Goal: Navigation & Orientation: Find specific page/section

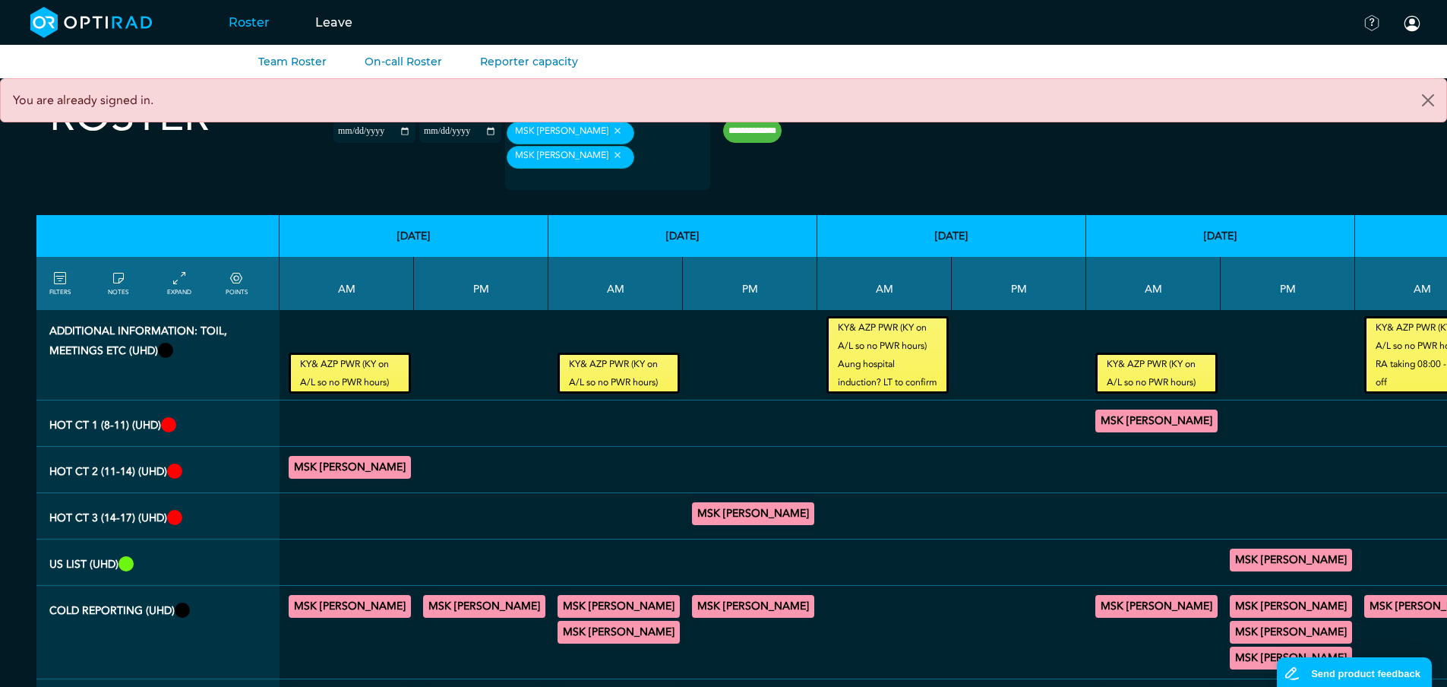
click at [236, 20] on link "Roster" at bounding box center [249, 22] width 87 height 60
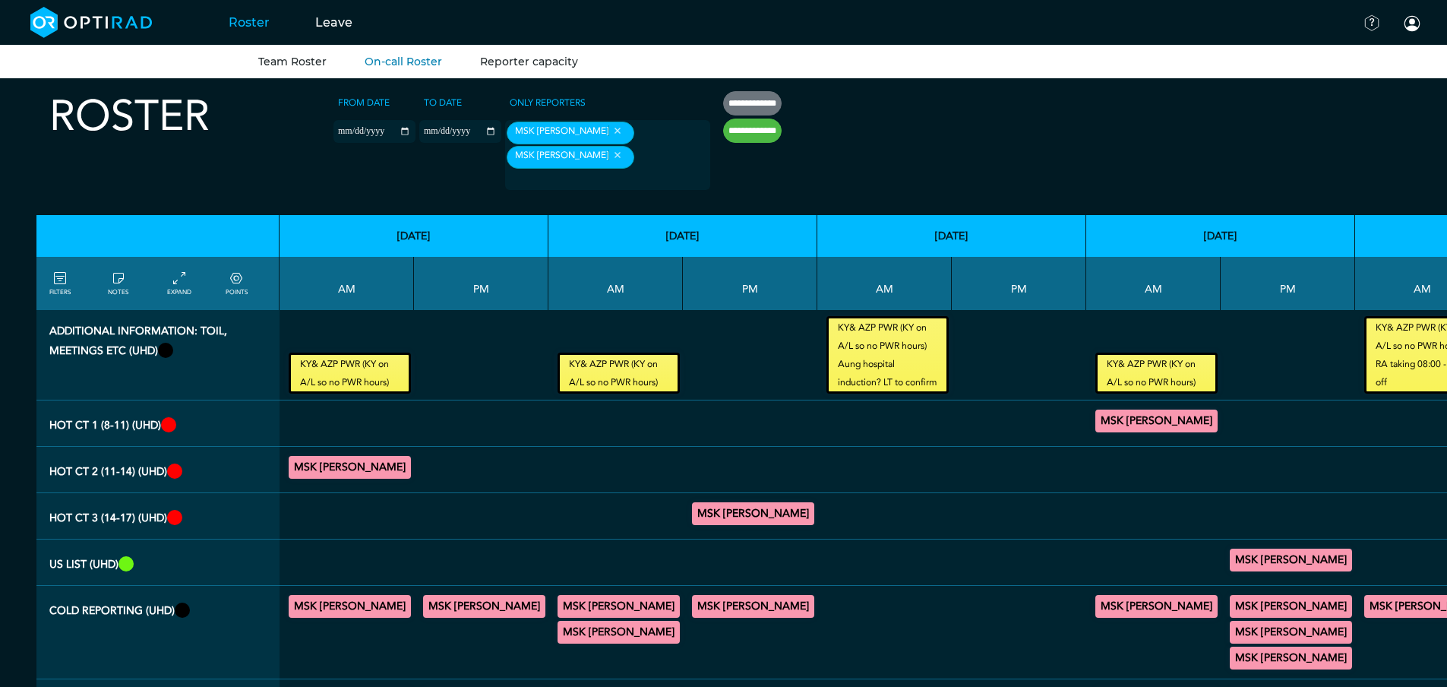
click at [506, 62] on link "Reporter capacity" at bounding box center [529, 62] width 98 height 14
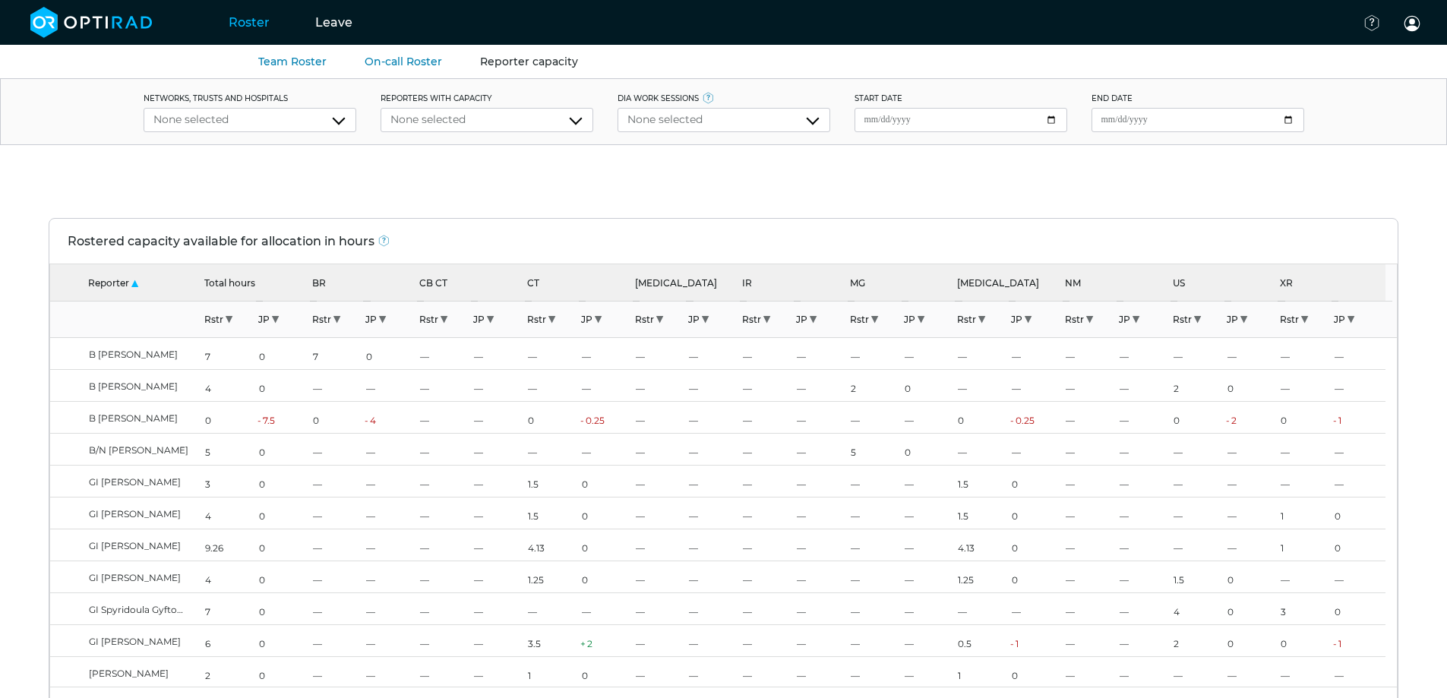
click at [251, 18] on link "Roster" at bounding box center [249, 22] width 87 height 60
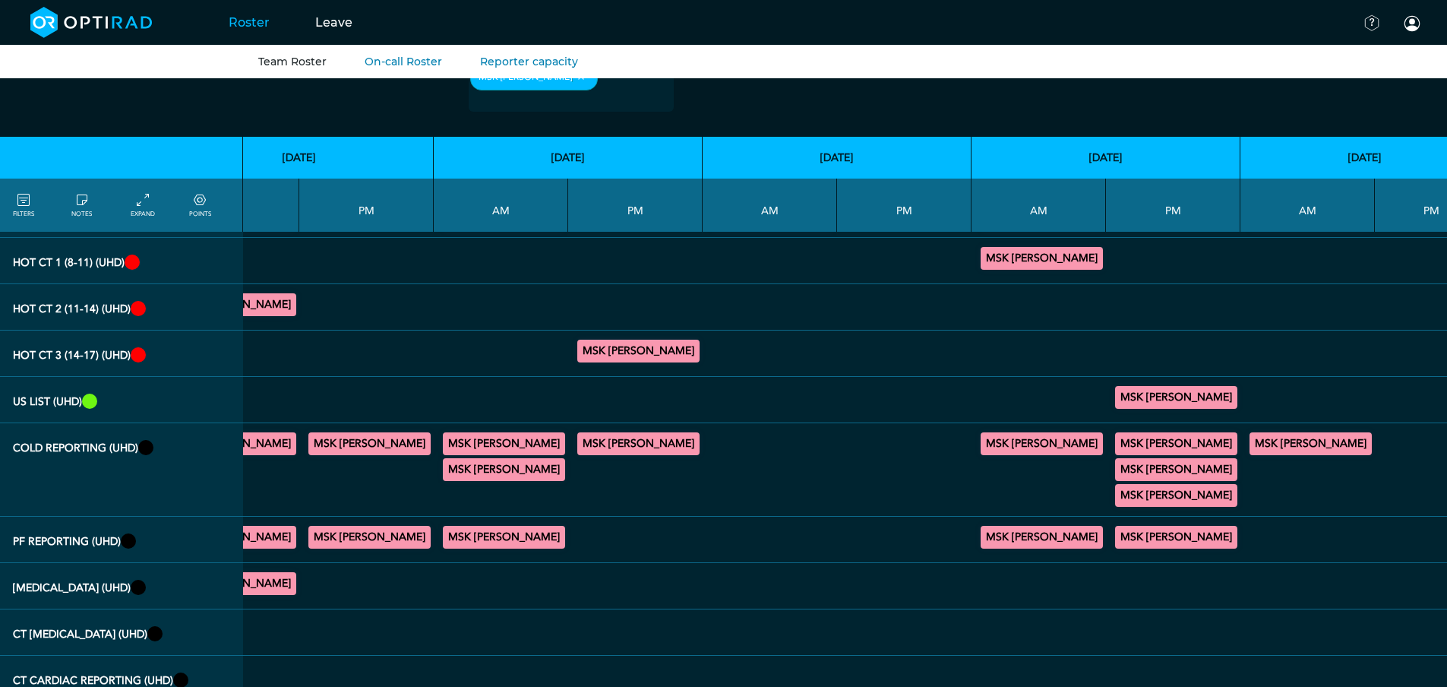
scroll to position [163, 0]
